Goal: Task Accomplishment & Management: Use online tool/utility

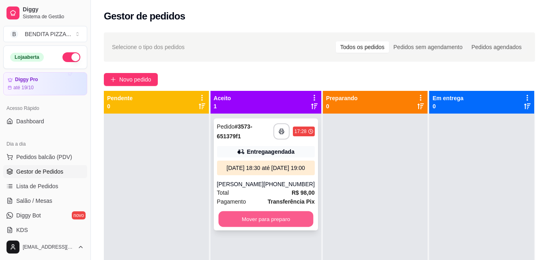
click at [287, 227] on button "Mover para preparo" at bounding box center [265, 219] width 95 height 16
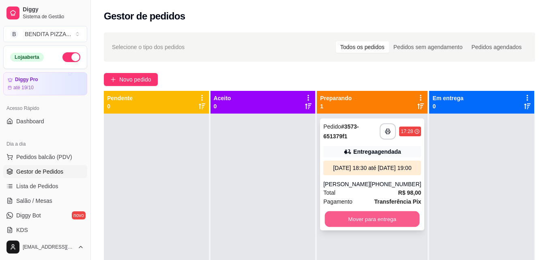
click at [365, 224] on button "Mover para entrega" at bounding box center [372, 219] width 95 height 16
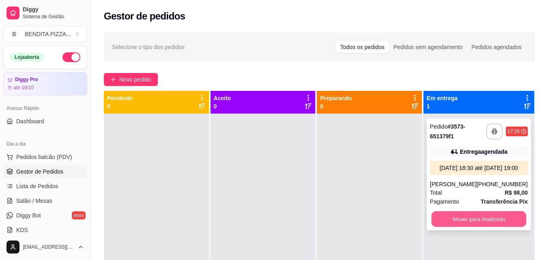
click at [459, 226] on button "Mover para finalizado" at bounding box center [478, 219] width 95 height 16
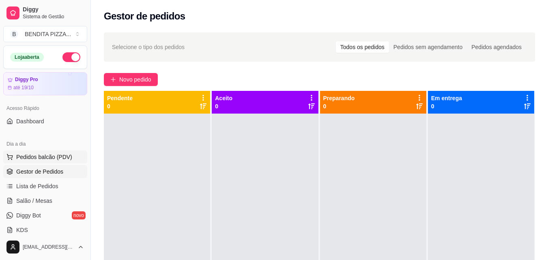
click at [75, 157] on button "Pedidos balcão (PDV)" at bounding box center [45, 157] width 84 height 13
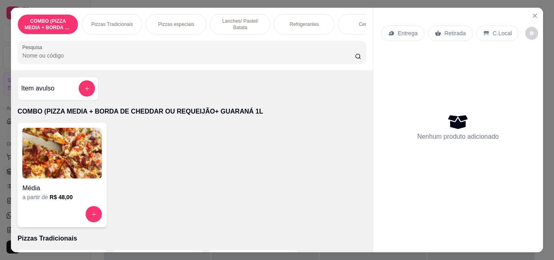
click at [118, 17] on div "Pizzas Tradicionais" at bounding box center [112, 24] width 61 height 20
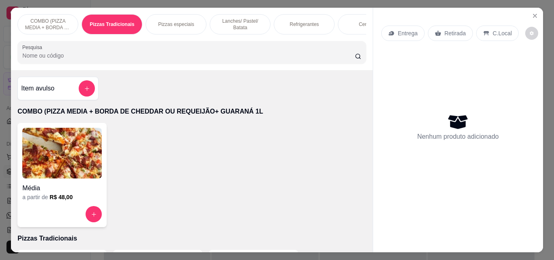
scroll to position [21, 0]
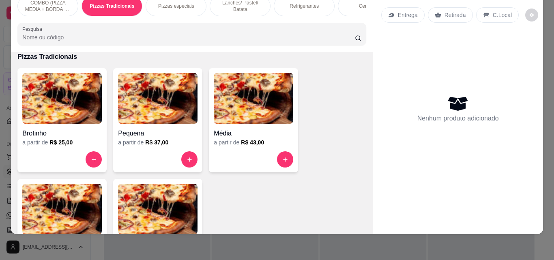
click at [172, 203] on img at bounding box center [158, 209] width 80 height 51
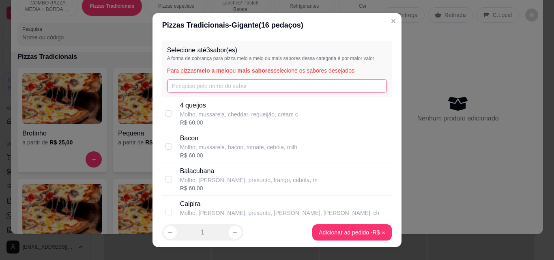
click at [211, 89] on input "text" at bounding box center [277, 86] width 220 height 13
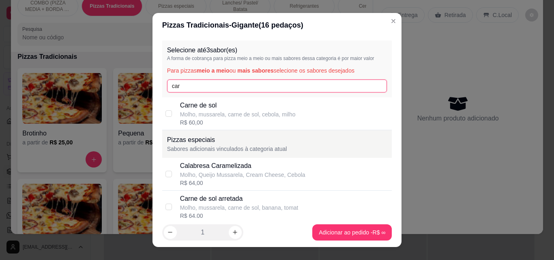
type input "car"
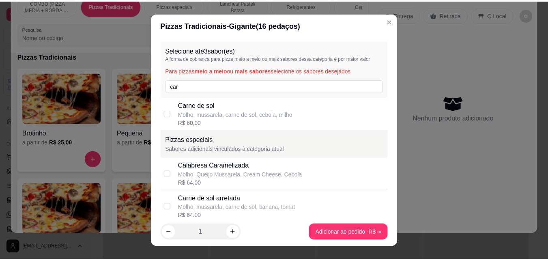
scroll to position [158, 0]
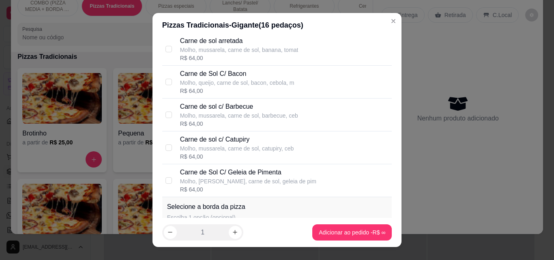
click at [246, 120] on div "R$ 64,00" at bounding box center [239, 124] width 118 height 8
checkbox input "true"
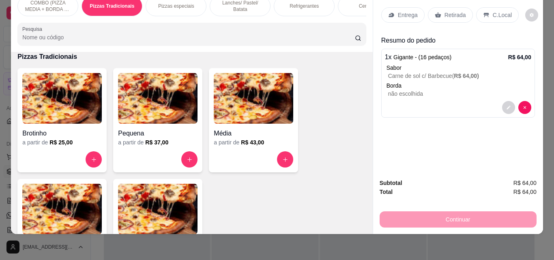
click at [394, 7] on div "Entrega" at bounding box center [402, 14] width 43 height 15
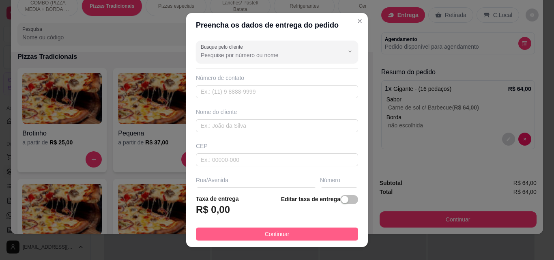
click at [331, 230] on button "Continuar" at bounding box center [277, 234] width 162 height 13
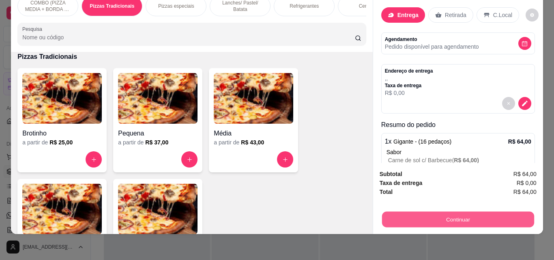
click at [399, 212] on button "Continuar" at bounding box center [458, 219] width 152 height 16
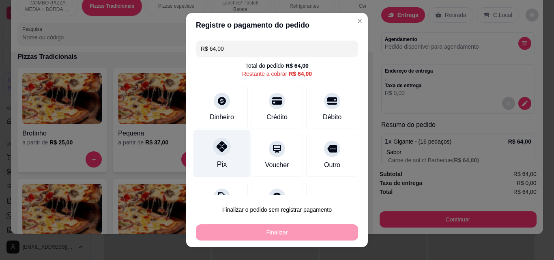
click at [213, 144] on div at bounding box center [222, 147] width 18 height 18
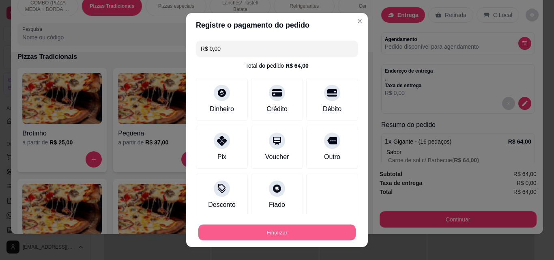
click at [302, 235] on button "Finalizar" at bounding box center [276, 233] width 157 height 16
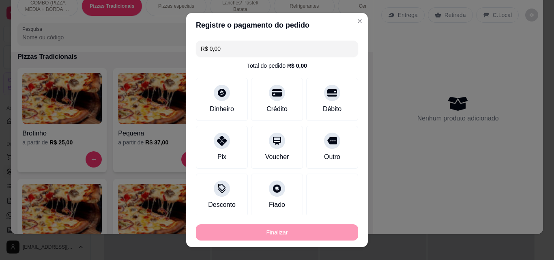
type input "-R$ 64,00"
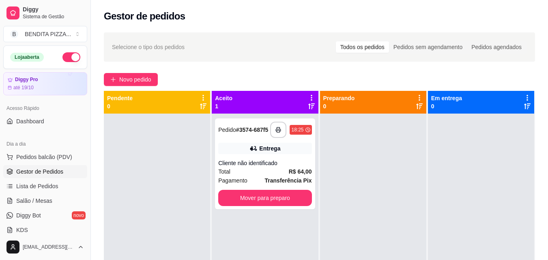
drag, startPoint x: 241, startPoint y: 12, endPoint x: 240, endPoint y: 90, distance: 77.9
click at [248, 40] on div "**********" at bounding box center [319, 180] width 457 height 361
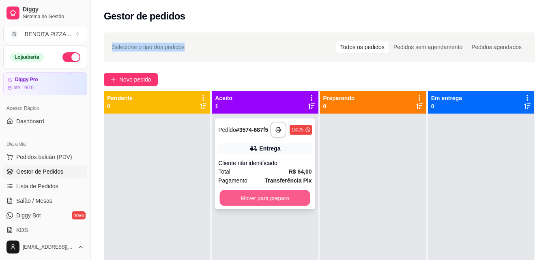
click at [268, 196] on button "Mover para preparo" at bounding box center [265, 198] width 90 height 16
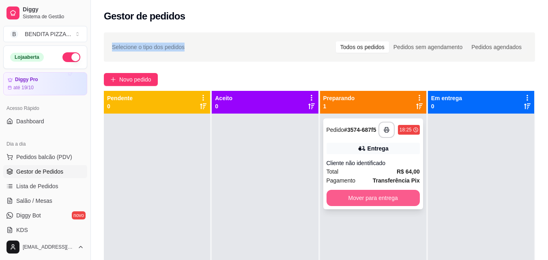
click at [400, 203] on button "Mover para entrega" at bounding box center [373, 198] width 93 height 16
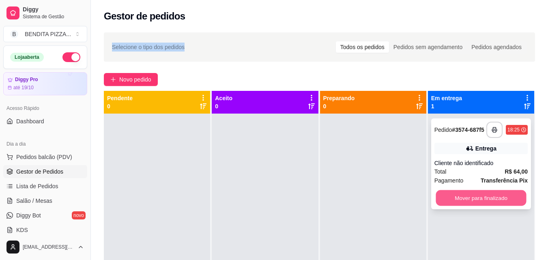
click at [476, 206] on button "Mover para finalizado" at bounding box center [481, 198] width 90 height 16
